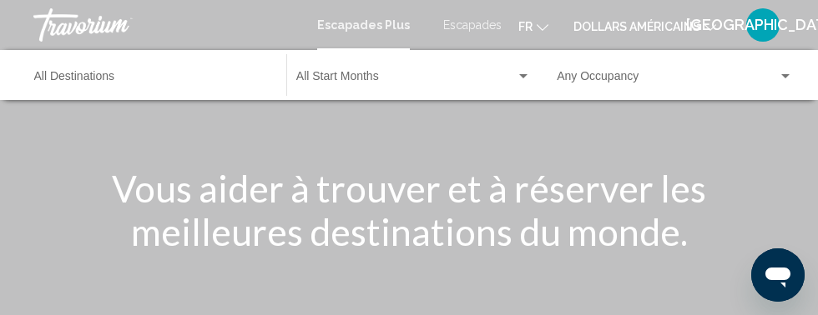
click at [655, 25] on font "dollars américains" at bounding box center [636, 26] width 127 height 13
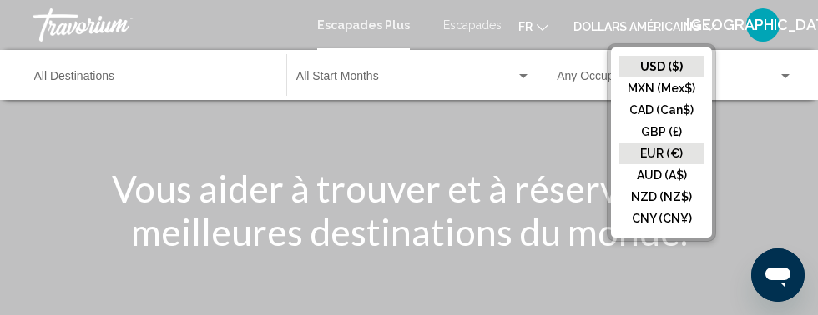
click at [665, 154] on button "EUR (€)" at bounding box center [661, 154] width 84 height 22
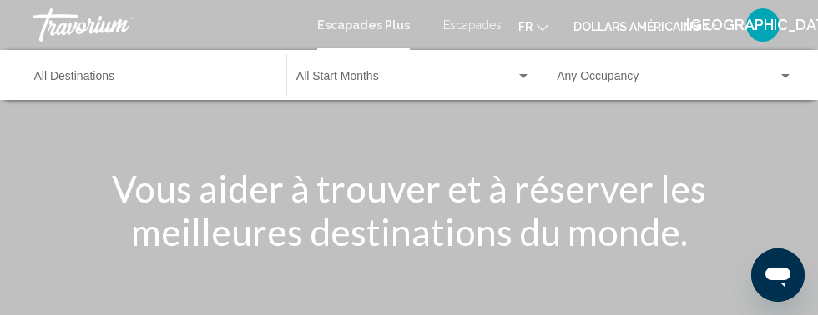
click at [542, 24] on icon "Changer de langue" at bounding box center [542, 28] width 12 height 12
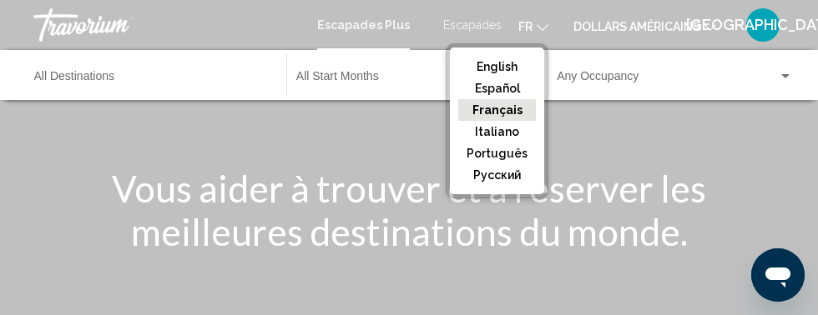
click at [503, 111] on button "Français" at bounding box center [497, 110] width 78 height 22
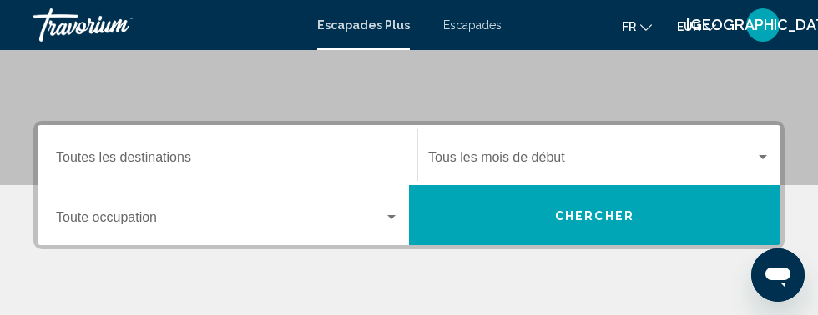
scroll to position [315, 0]
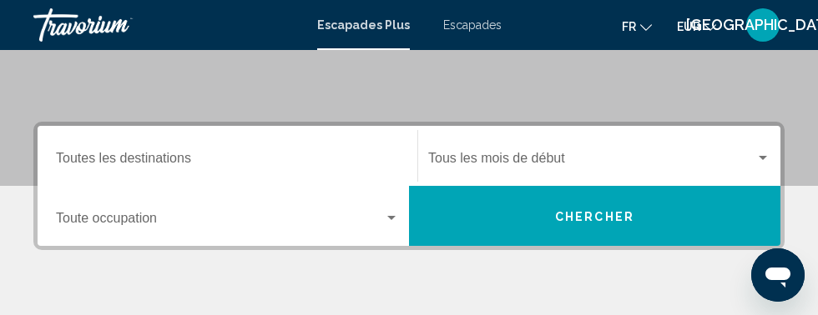
click at [170, 159] on input "Destination Toutes les destinations" at bounding box center [227, 161] width 343 height 15
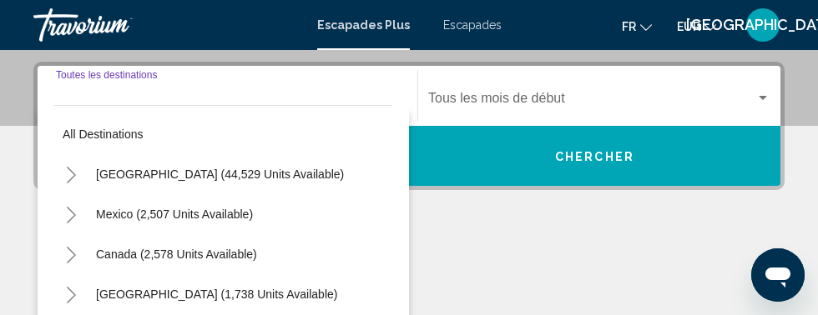
scroll to position [382, 0]
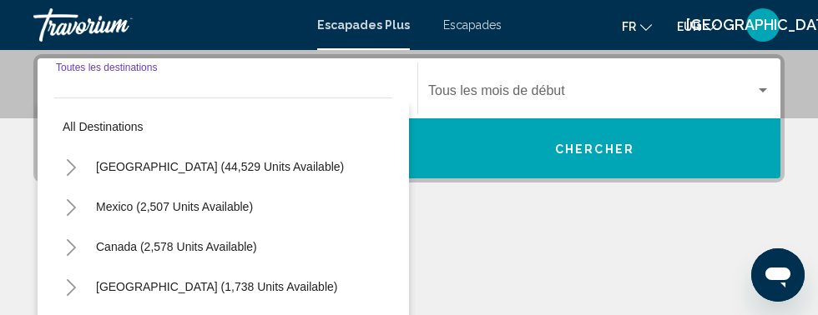
click at [128, 90] on input "Destination Toutes les destinations" at bounding box center [227, 94] width 343 height 15
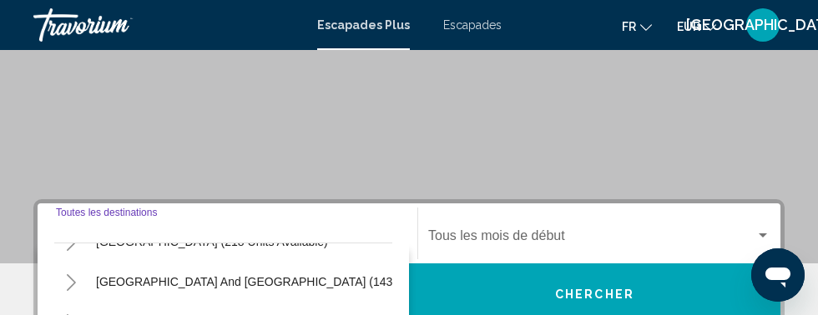
scroll to position [236, 0]
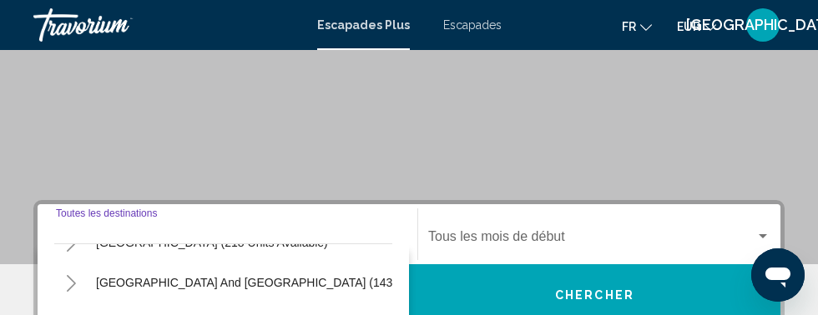
click at [107, 216] on div "Destination Toutes les destinations" at bounding box center [227, 235] width 343 height 53
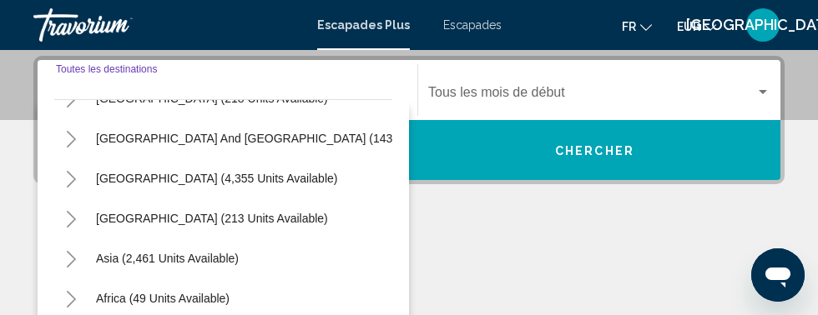
scroll to position [382, 0]
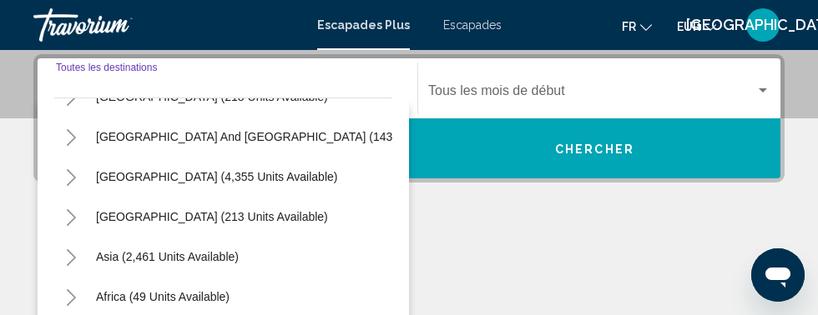
click at [145, 70] on div "Destination Toutes les destinations" at bounding box center [227, 89] width 343 height 53
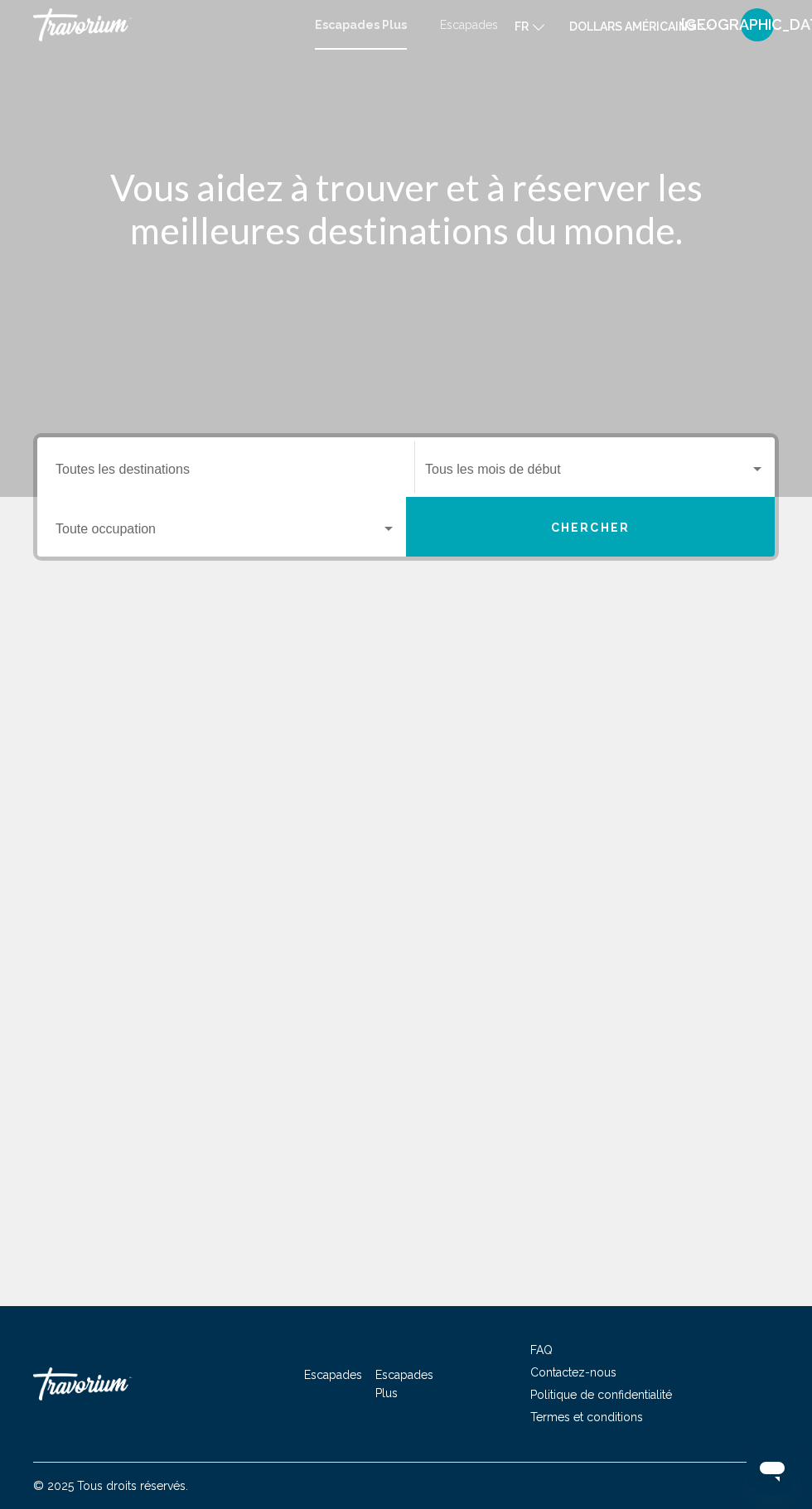
click at [253, 472] on input "Destination Toutes les destinations" at bounding box center [225, 473] width 340 height 15
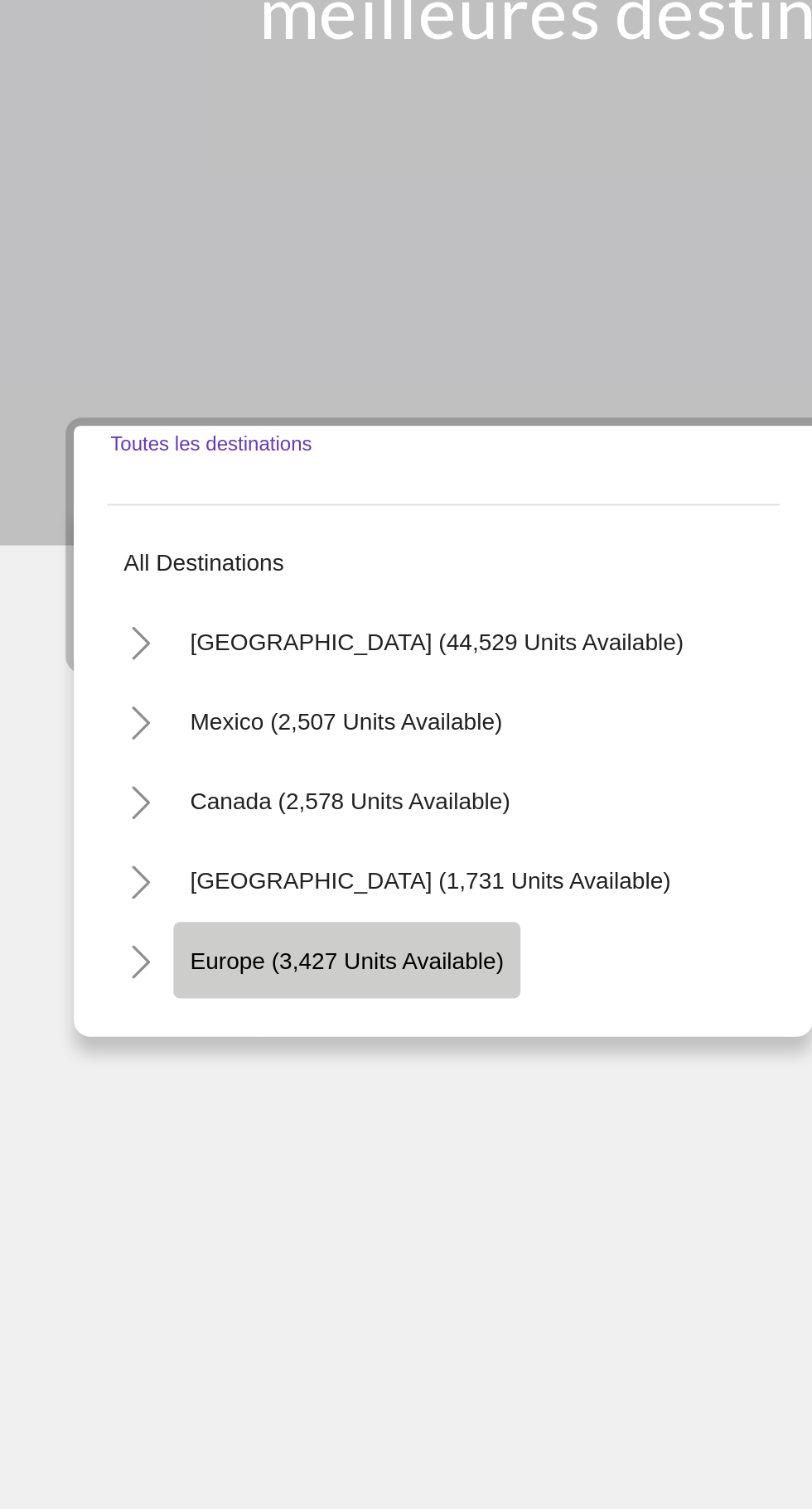
click at [217, 695] on button "Europe (3,427 units available)" at bounding box center [174, 704] width 173 height 38
type input "**********"
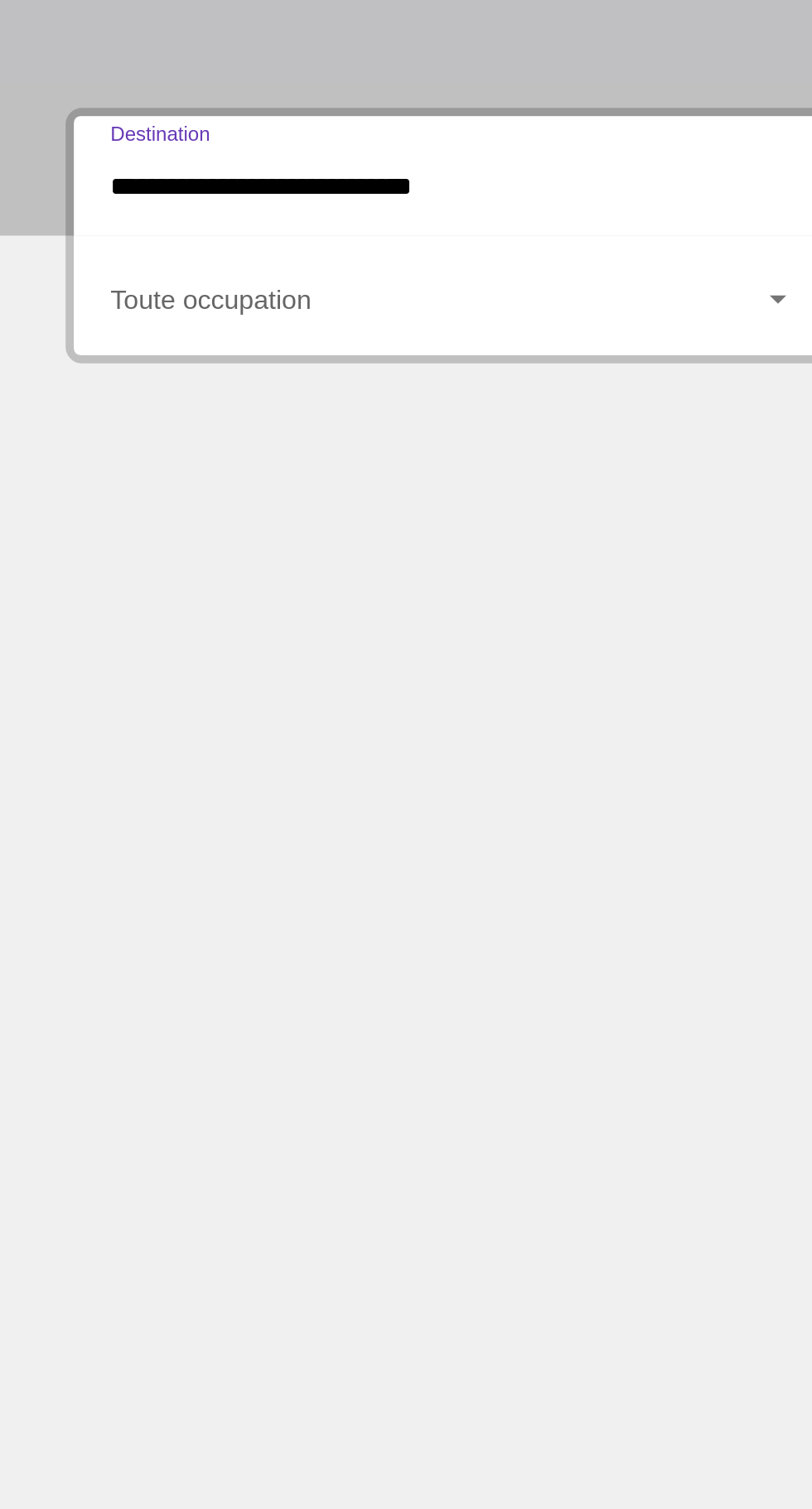
click at [155, 525] on span "Widget de recherche" at bounding box center [218, 532] width 326 height 15
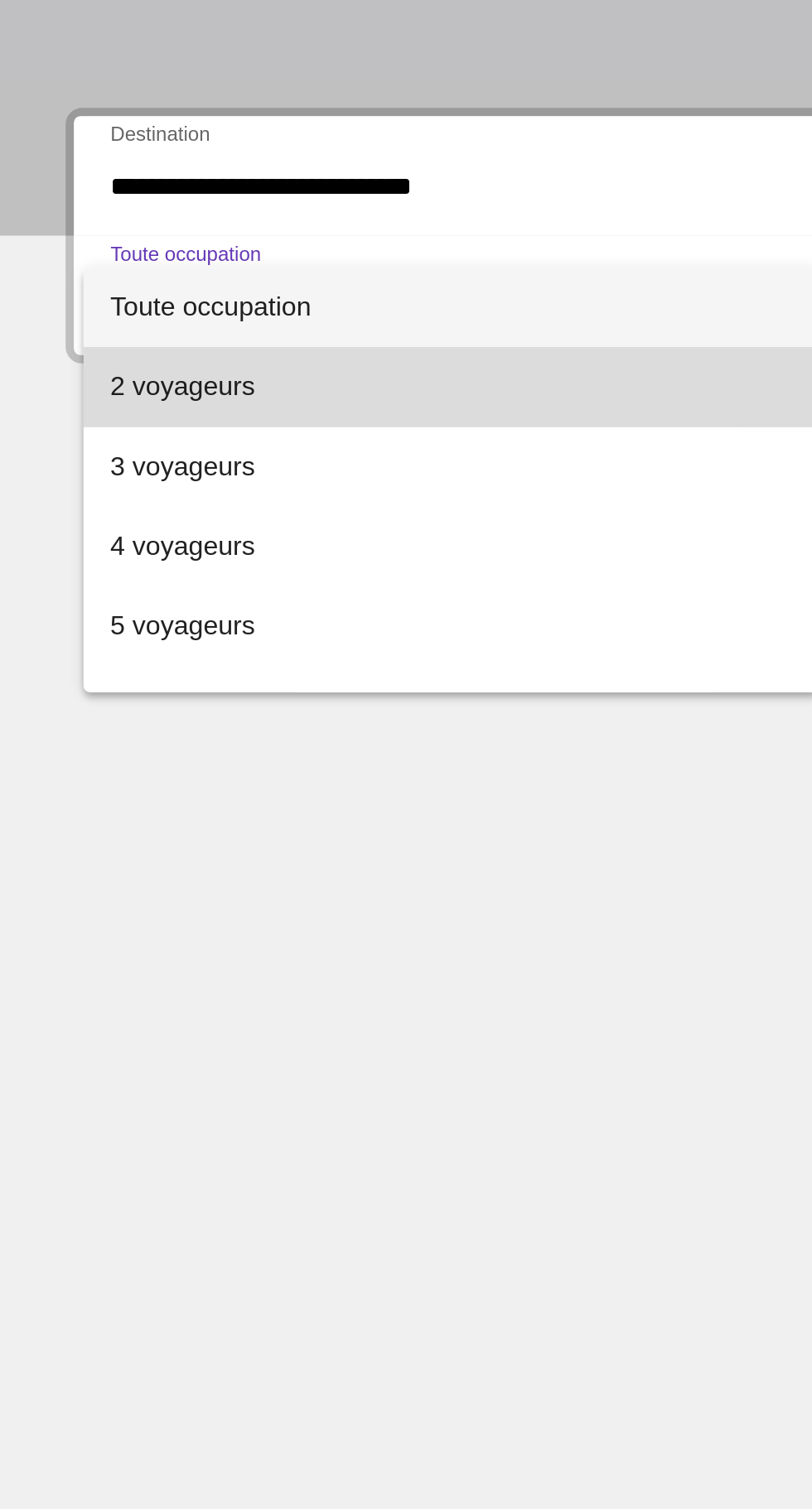
click at [127, 568] on span "2 voyageurs" at bounding box center [225, 573] width 340 height 40
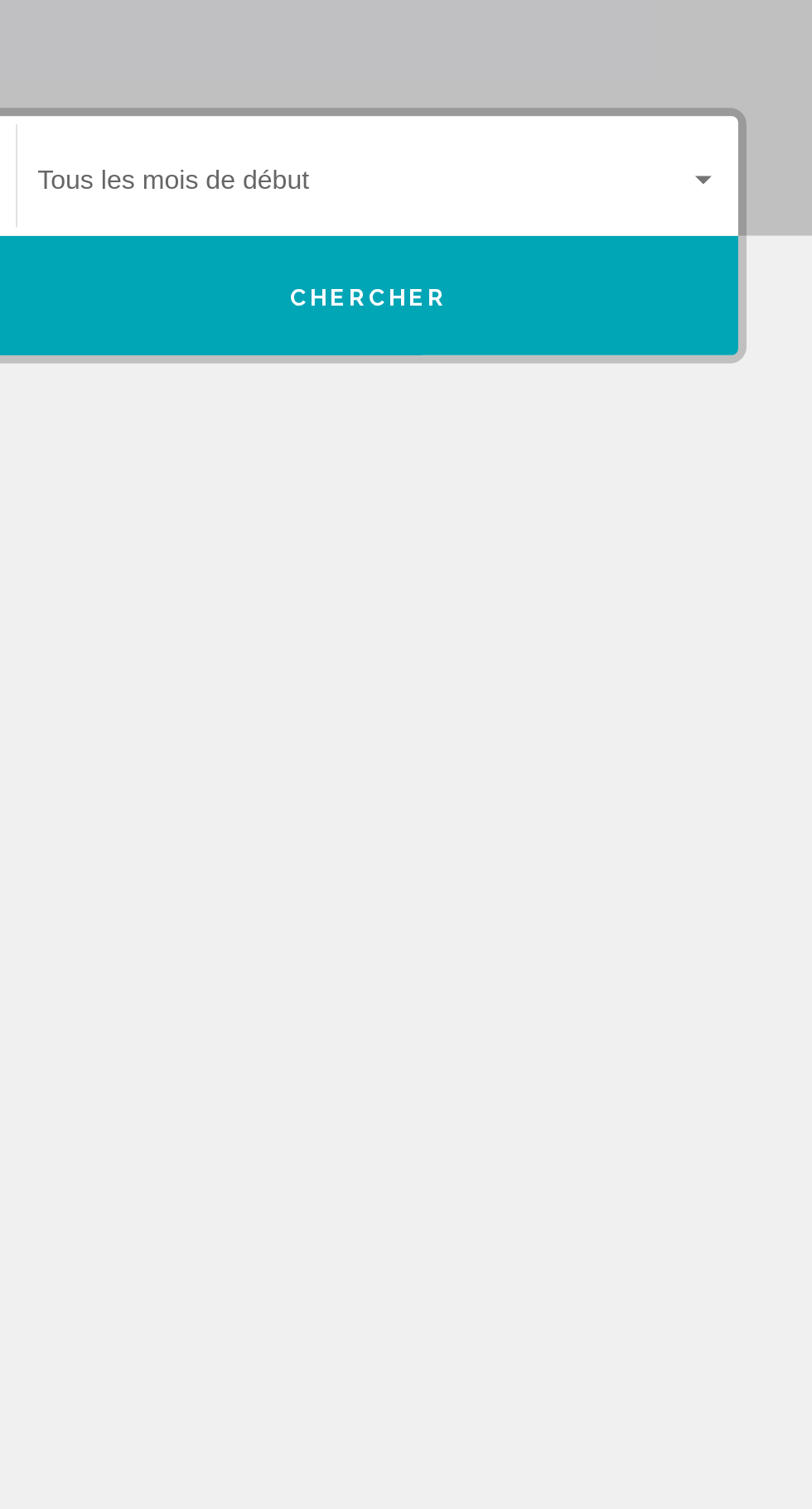
click at [757, 469] on div "Widget de recherche" at bounding box center [756, 470] width 8 height 4
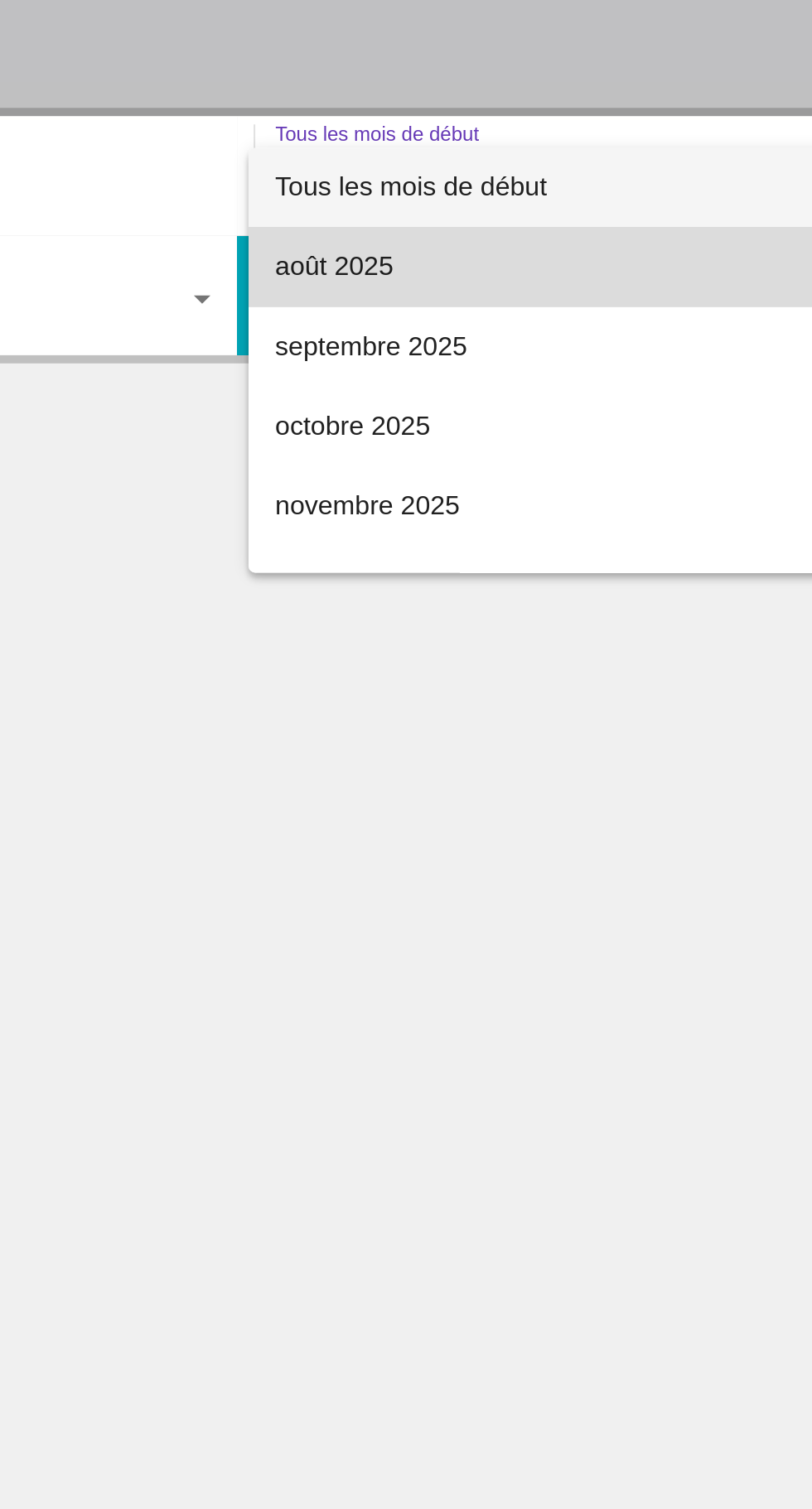
click at [473, 513] on font "août 2025" at bounding box center [454, 512] width 59 height 14
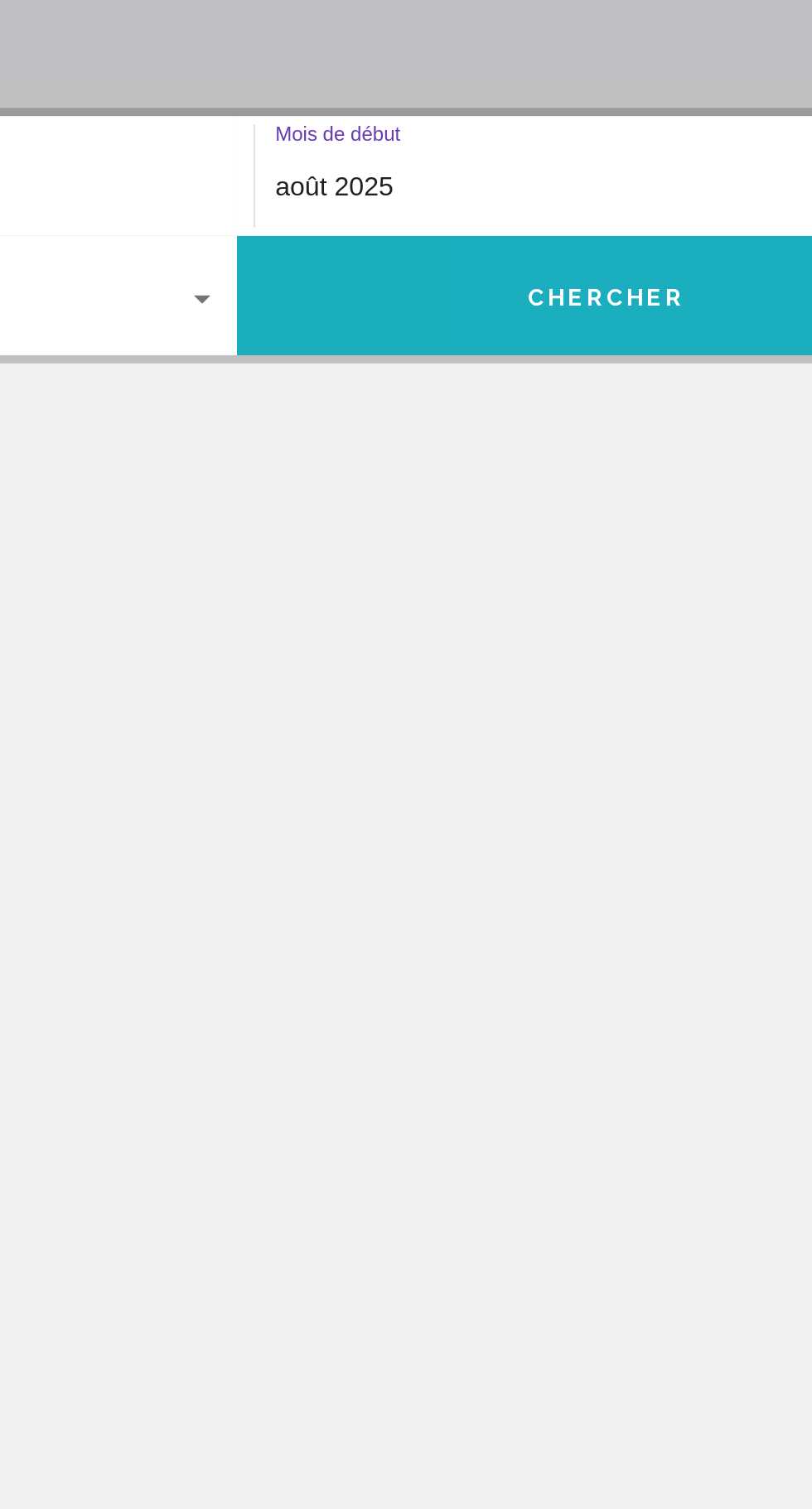
click at [602, 524] on font "Chercher" at bounding box center [590, 527] width 78 height 13
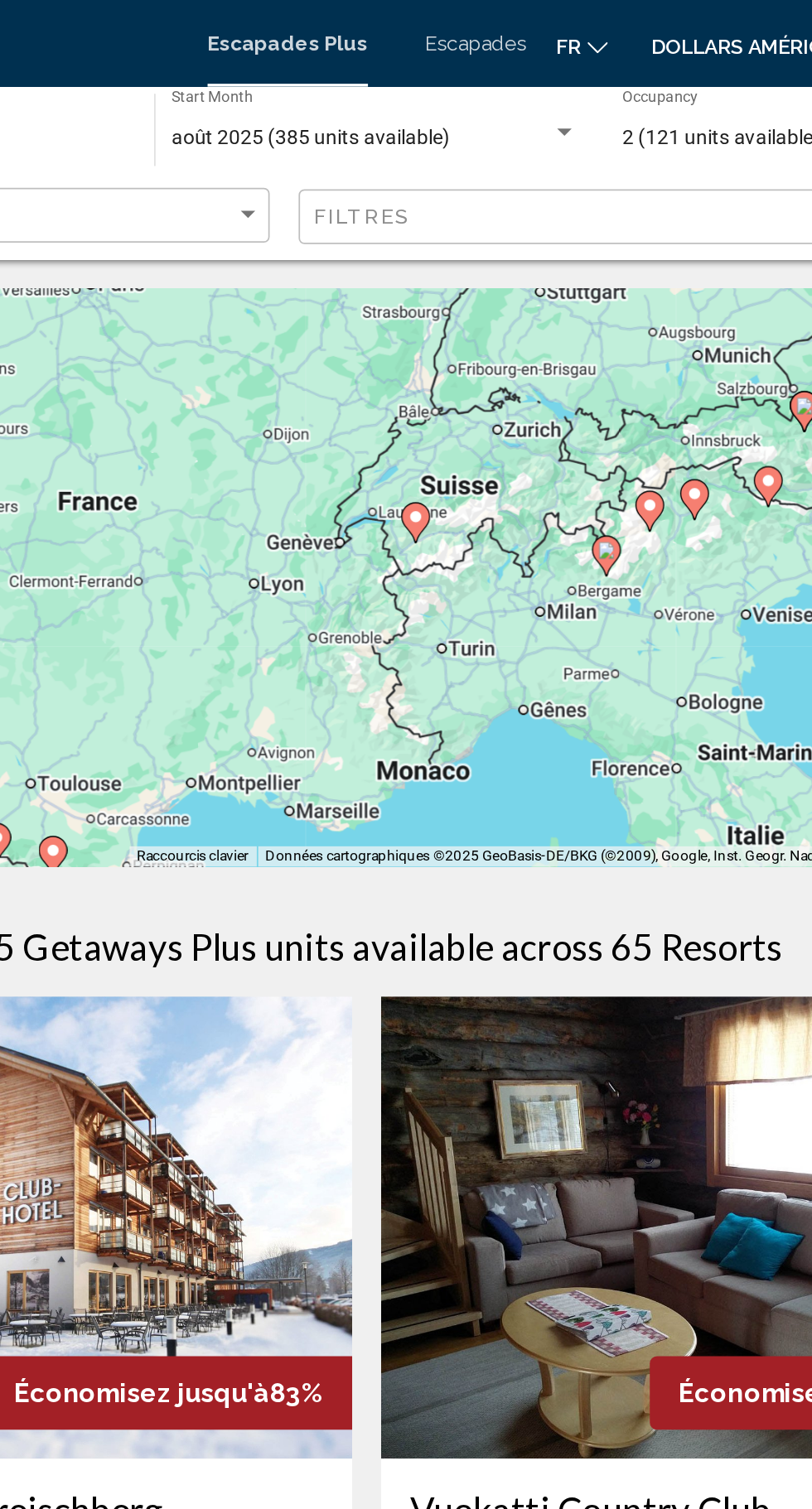
click at [457, 25] on font "Escapades" at bounding box center [469, 24] width 58 height 13
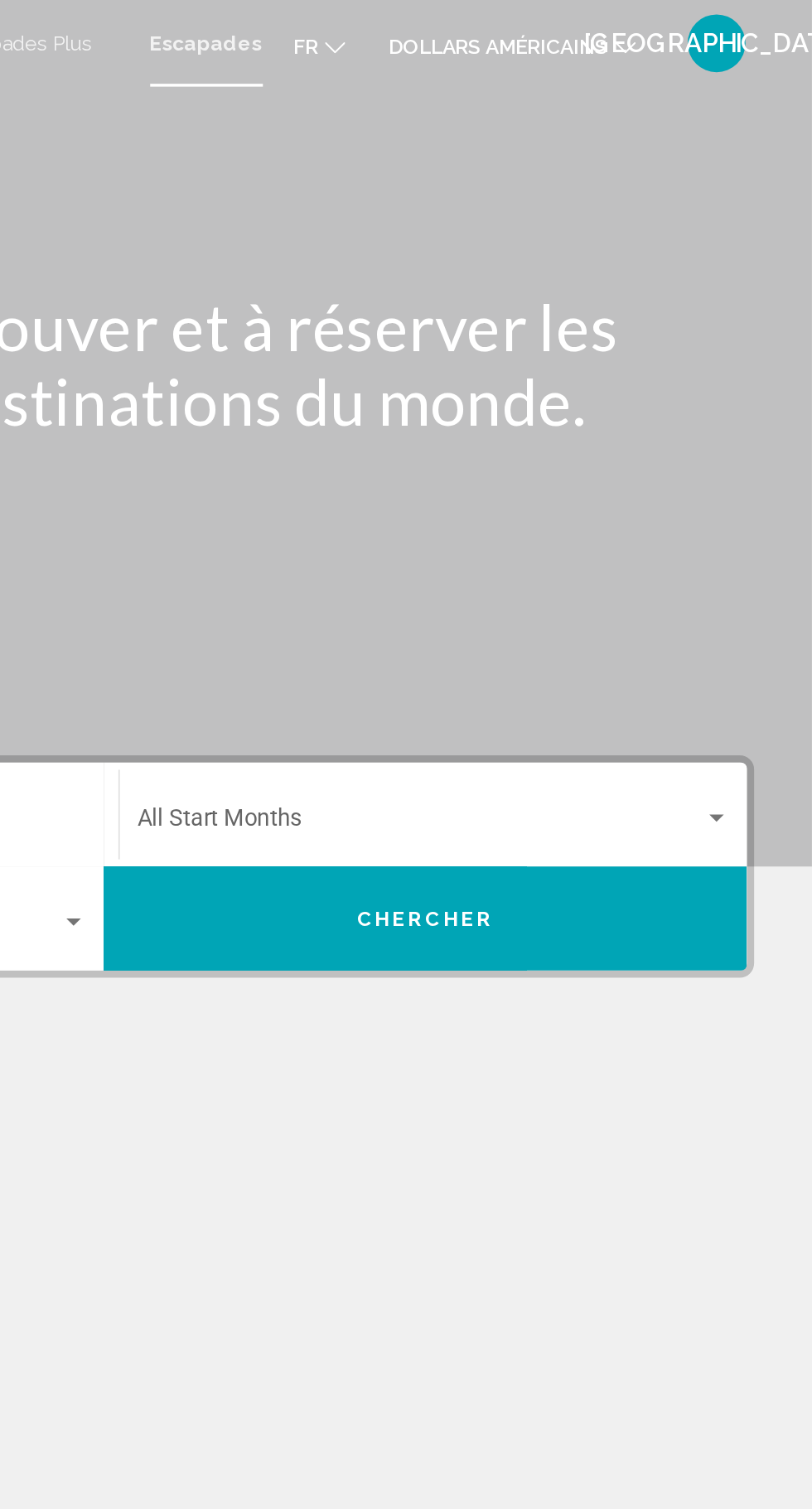
click at [708, 21] on font "[GEOGRAPHIC_DATA]" at bounding box center [757, 25] width 153 height 18
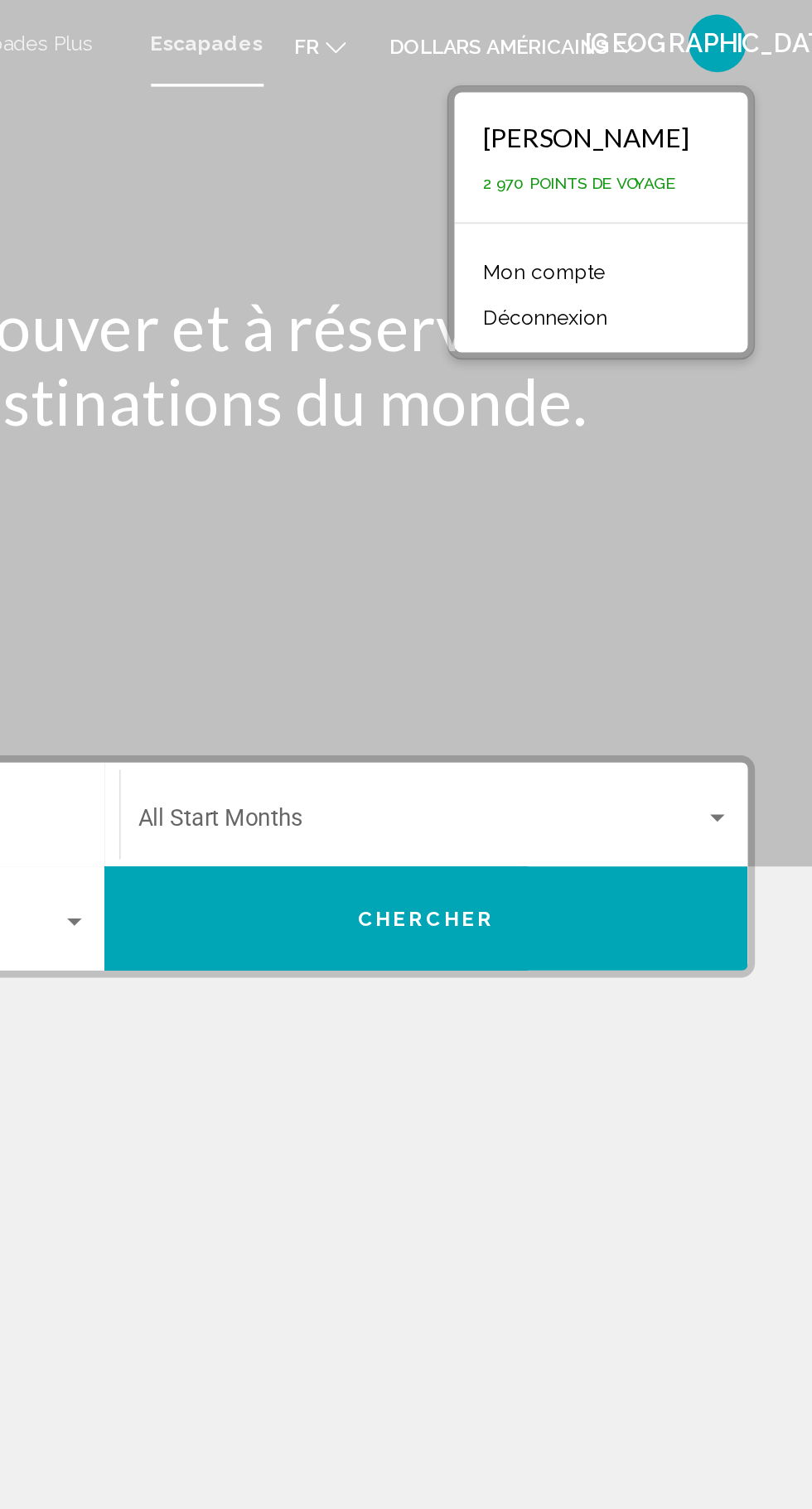
click at [705, 28] on icon "Changer de devise" at bounding box center [705, 28] width 12 height 12
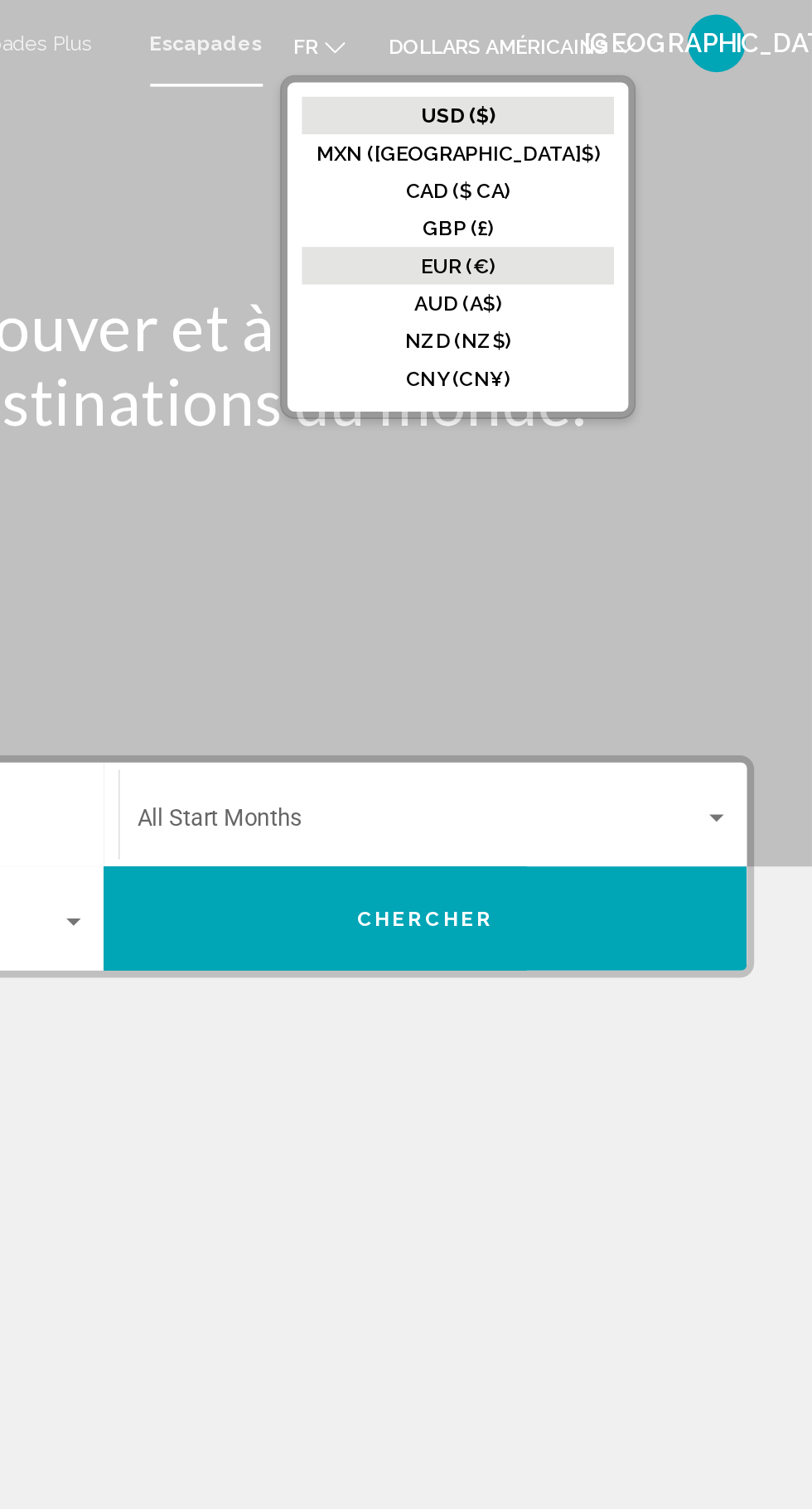
click at [630, 150] on font "EUR (€)" at bounding box center [609, 152] width 43 height 13
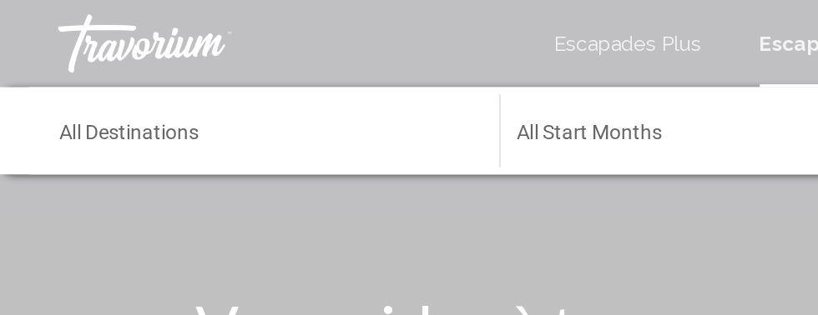
click at [182, 73] on input "Destination All Destinations" at bounding box center [151, 79] width 235 height 13
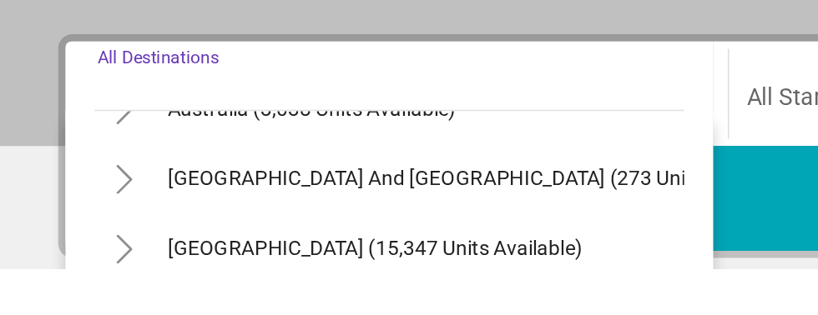
scroll to position [258, 0]
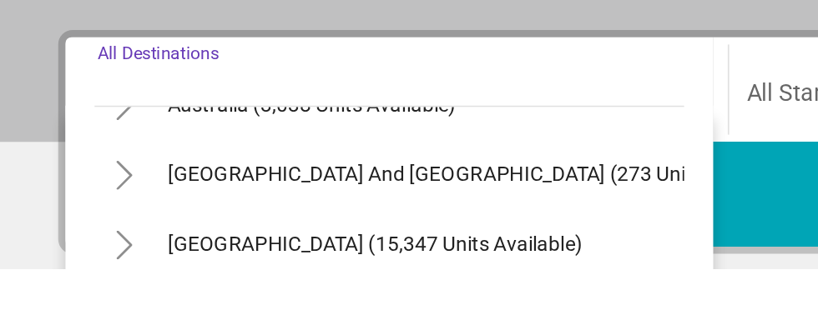
click at [199, 195] on div "Destination All Destinations" at bounding box center [227, 213] width 343 height 53
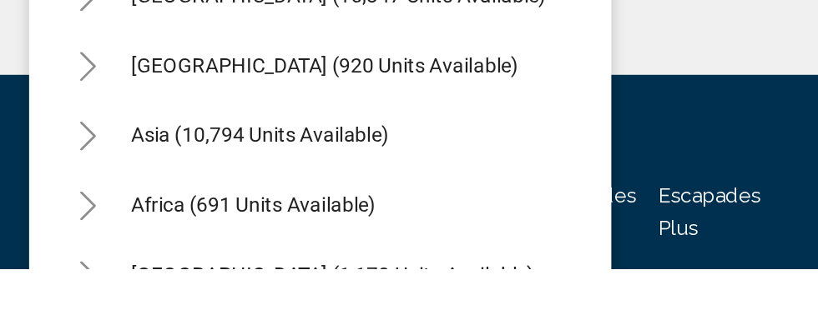
scroll to position [270, 21]
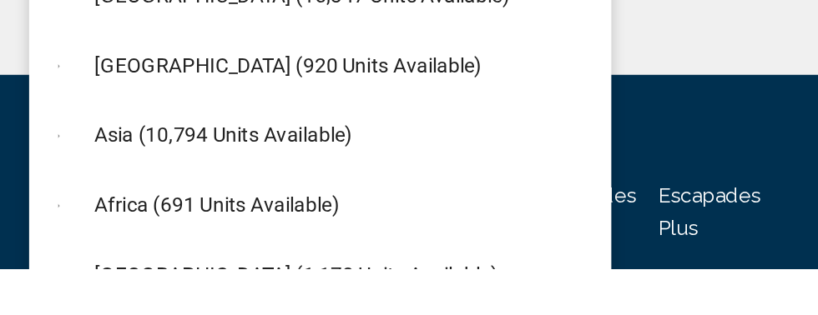
click at [335, 290] on div "All destinations United States (643,715 units available) Mexico (77,141 units a…" at bounding box center [184, 213] width 334 height 268
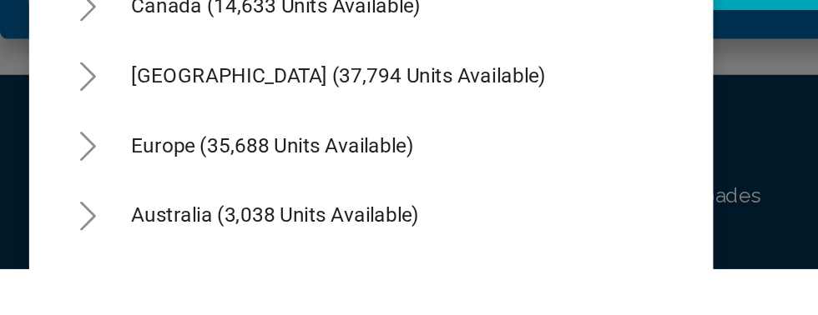
scroll to position [80, 0]
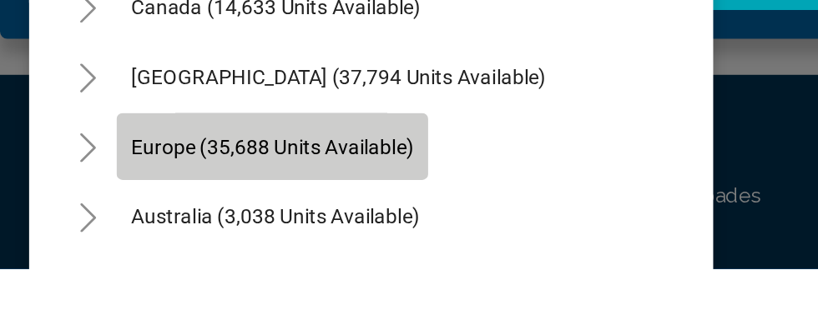
click at [113, 241] on span "Europe (35,688 units available)" at bounding box center [156, 245] width 162 height 13
type input "**********"
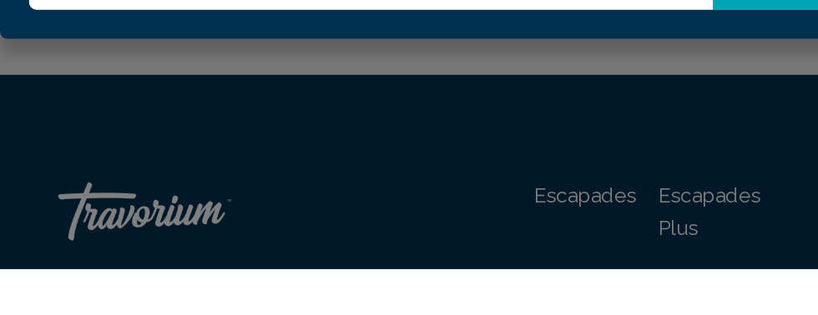
scroll to position [529, 0]
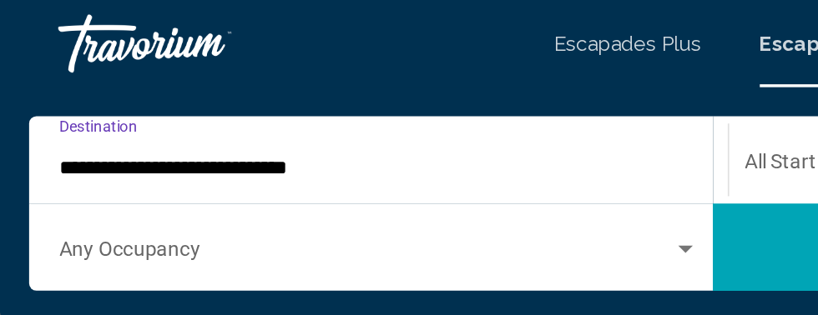
click at [392, 143] on div "Search widget" at bounding box center [393, 143] width 8 height 4
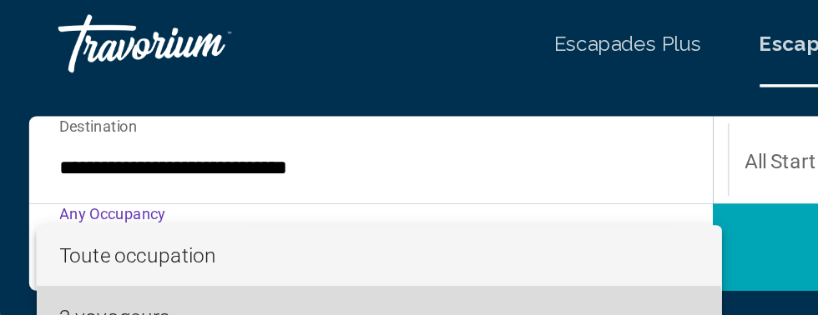
click at [97, 185] on span "2 voyageurs" at bounding box center [217, 181] width 366 height 35
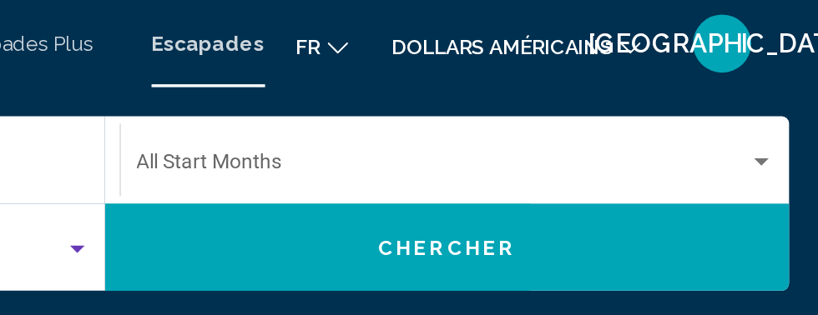
click at [783, 87] on div "Search widget" at bounding box center [785, 93] width 15 height 13
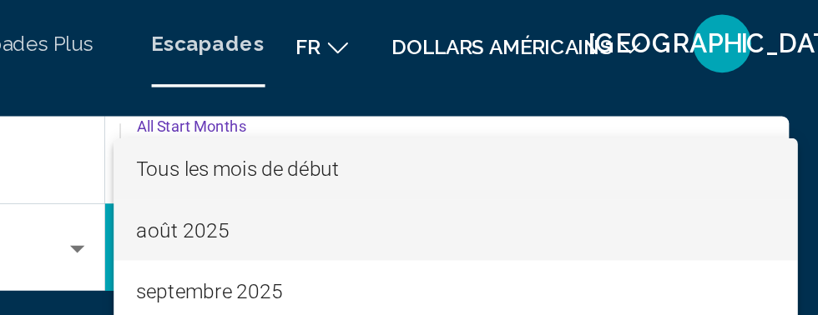
click at [541, 128] on span "août 2025" at bounding box center [609, 131] width 365 height 35
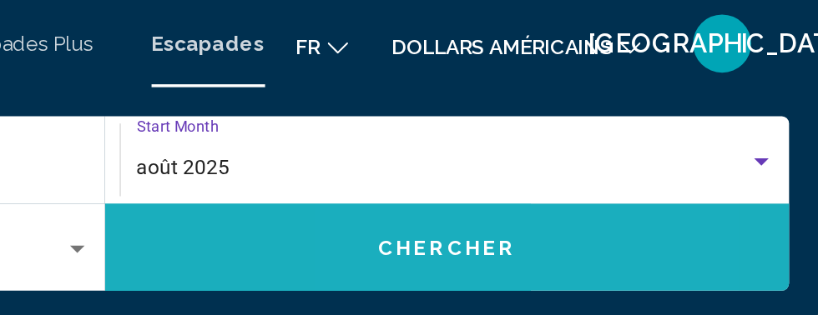
click at [608, 144] on span "Chercher" at bounding box center [605, 142] width 79 height 13
